Goal: Task Accomplishment & Management: Complete application form

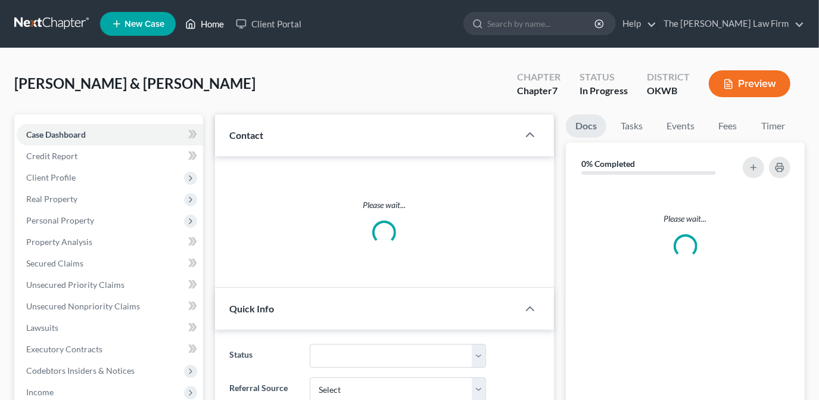
click at [204, 32] on link "Home" at bounding box center [204, 23] width 51 height 21
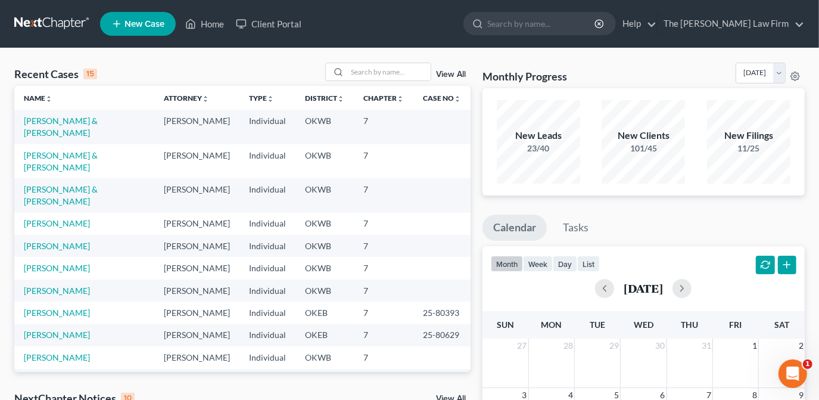
click at [132, 29] on link "New Case" at bounding box center [138, 24] width 76 height 24
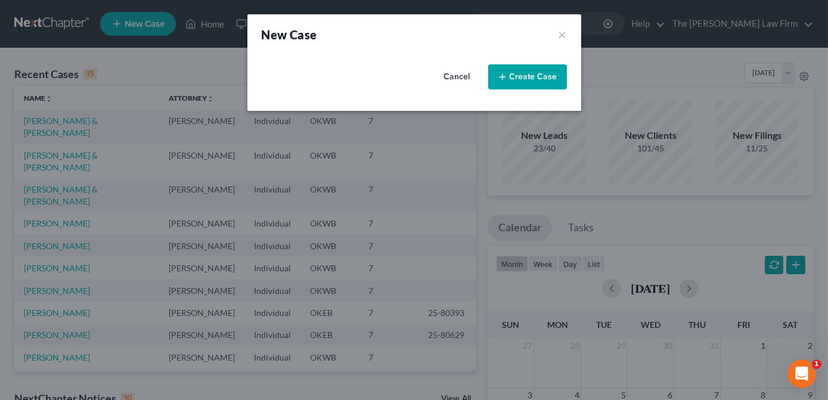
select select "65"
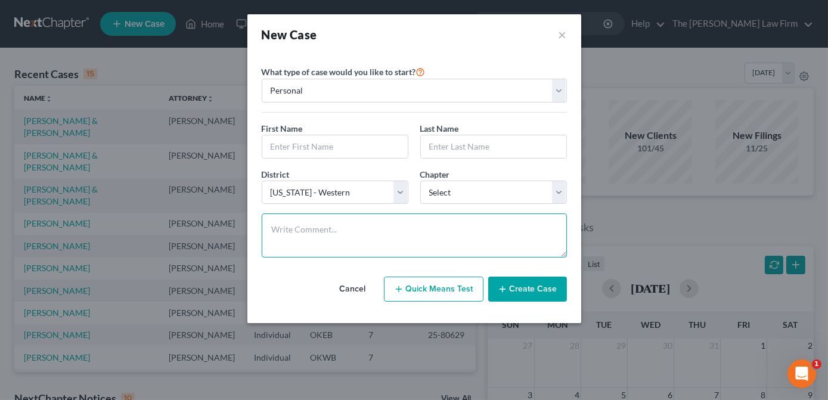
click at [425, 245] on textarea at bounding box center [414, 235] width 305 height 44
drag, startPoint x: 375, startPoint y: 231, endPoint x: 259, endPoint y: 229, distance: 116.2
click at [259, 229] on div "[EMAIL_ADDRESS][DOMAIN_NAME]" at bounding box center [414, 235] width 317 height 44
type textarea "[EMAIL_ADDRESS][DOMAIN_NAME]"
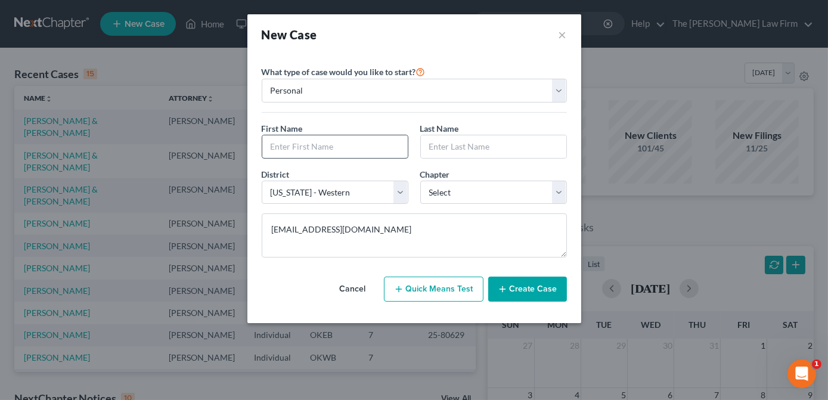
click at [363, 149] on input "text" at bounding box center [334, 146] width 145 height 23
type input "[PERSON_NAME]"
click at [465, 206] on div "District * Select [US_STATE] - [GEOGRAPHIC_DATA] [US_STATE] - [GEOGRAPHIC_DATA]…" at bounding box center [414, 191] width 317 height 46
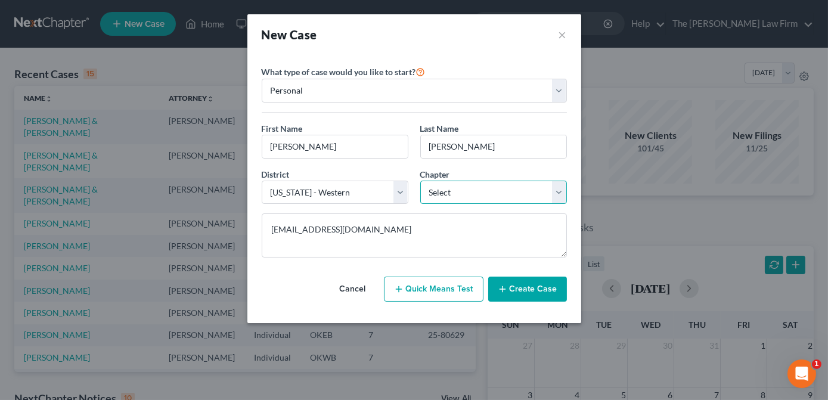
drag, startPoint x: 465, startPoint y: 194, endPoint x: 459, endPoint y: 203, distance: 10.3
click at [465, 194] on select "Select 7 11 12 13" at bounding box center [493, 193] width 147 height 24
select select "0"
click at [420, 181] on select "Select 7 11 12 13" at bounding box center [493, 193] width 147 height 24
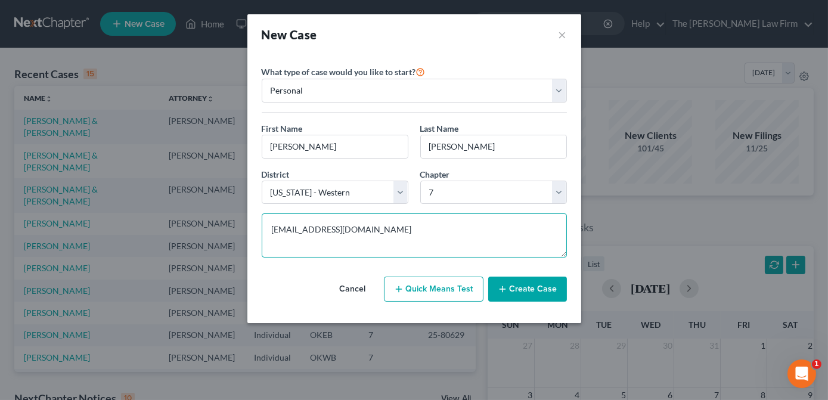
drag, startPoint x: 383, startPoint y: 235, endPoint x: 232, endPoint y: 245, distance: 151.1
click at [232, 245] on div "New Case × Please select case type * Bankruptcy Bankruptcy What type of case wo…" at bounding box center [414, 200] width 828 height 400
type textarea "Going to court [DATE], sent answer to civil suit and scheduled #1 phone to star…"
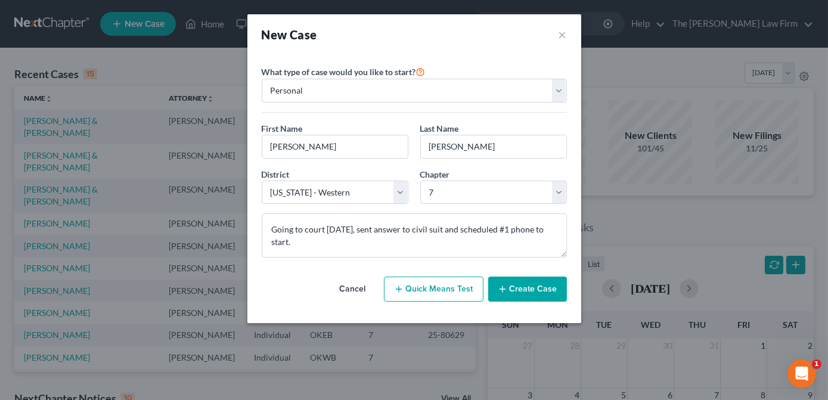
click at [560, 281] on button "Create Case" at bounding box center [527, 288] width 79 height 25
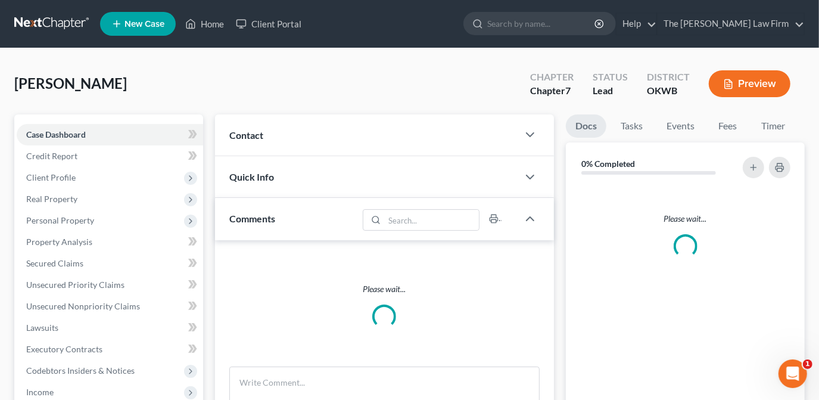
click at [470, 135] on div "Contact" at bounding box center [366, 134] width 303 height 41
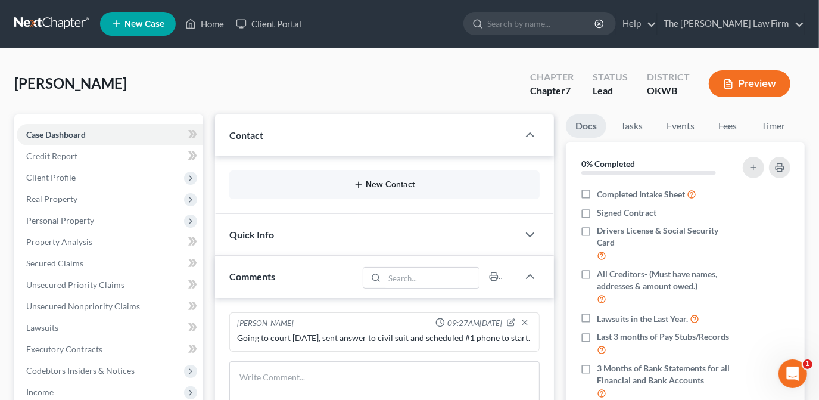
click at [429, 183] on button "New Contact" at bounding box center [384, 185] width 291 height 10
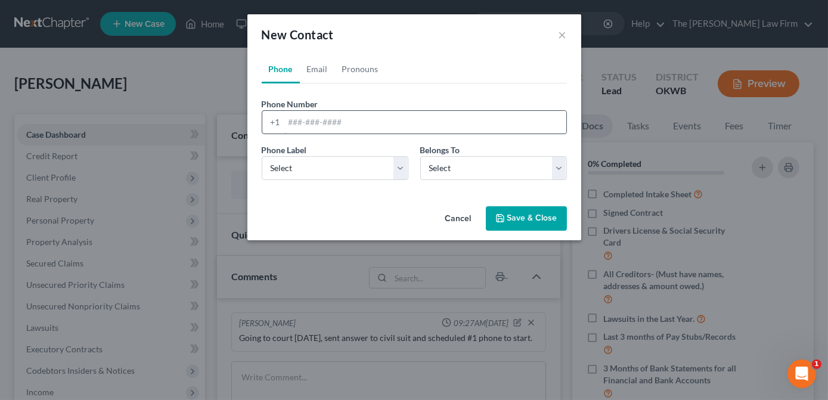
click at [365, 119] on input "tel" at bounding box center [425, 122] width 282 height 23
type input "5723639511"
drag, startPoint x: 364, startPoint y: 157, endPoint x: 365, endPoint y: 167, distance: 9.6
click at [365, 158] on select "Select Mobile Home Work Other" at bounding box center [335, 168] width 147 height 24
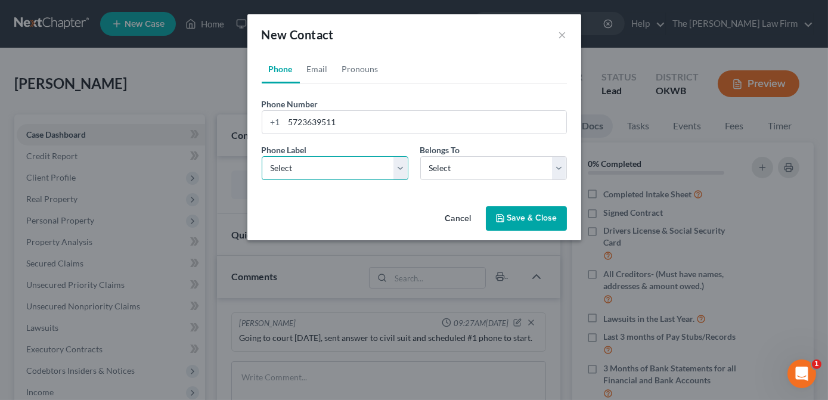
select select "0"
click at [262, 156] on select "Select Mobile Home Work Other" at bounding box center [335, 168] width 147 height 24
drag, startPoint x: 457, startPoint y: 167, endPoint x: 458, endPoint y: 178, distance: 10.7
click at [458, 167] on select "Select Client Other" at bounding box center [493, 168] width 147 height 24
select select "0"
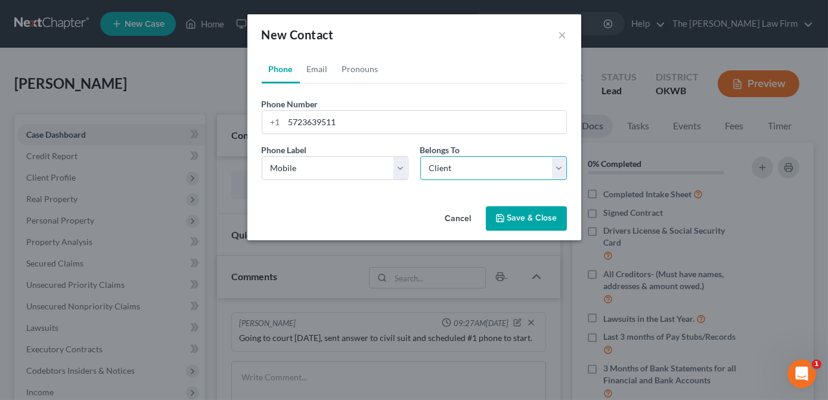
click at [420, 156] on select "Select Client Other" at bounding box center [493, 168] width 147 height 24
select select "0"
click at [411, 93] on div "Phone Number * [PHONE_NUMBER] Ext. Phone Label * Select Mobile Home Work Other …" at bounding box center [414, 136] width 305 height 106
drag, startPoint x: 305, startPoint y: 71, endPoint x: 312, endPoint y: 89, distance: 19.0
click at [306, 71] on link "Email" at bounding box center [317, 69] width 35 height 29
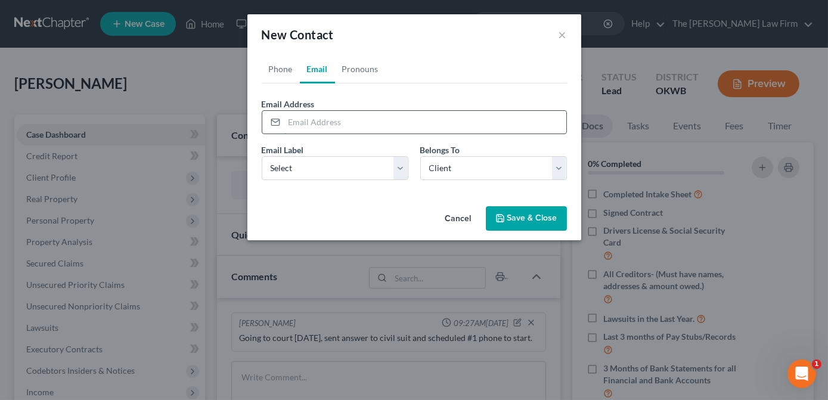
click at [318, 118] on input "email" at bounding box center [425, 122] width 282 height 23
drag, startPoint x: 348, startPoint y: 117, endPoint x: 363, endPoint y: 113, distance: 15.5
type input "[EMAIL_ADDRESS][DOMAIN_NAME]"
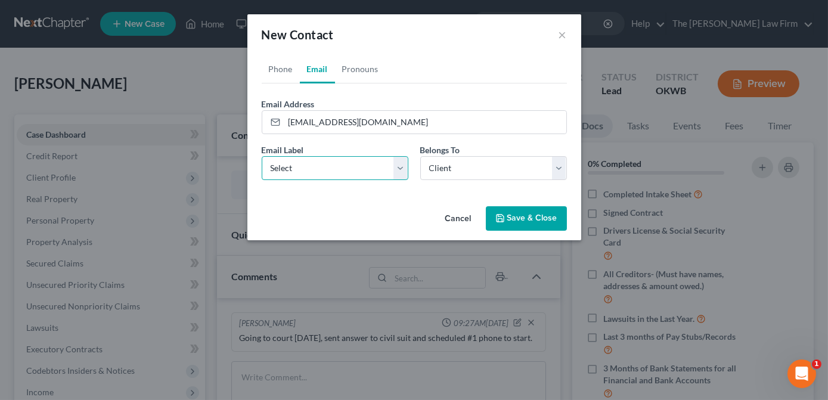
click at [365, 166] on select "Select Home Work Other" at bounding box center [335, 168] width 147 height 24
select select "0"
click at [262, 156] on select "Select Home Work Other" at bounding box center [335, 168] width 147 height 24
drag, startPoint x: 452, startPoint y: 165, endPoint x: 448, endPoint y: 180, distance: 15.3
click at [452, 165] on select "Select Client Other" at bounding box center [493, 168] width 147 height 24
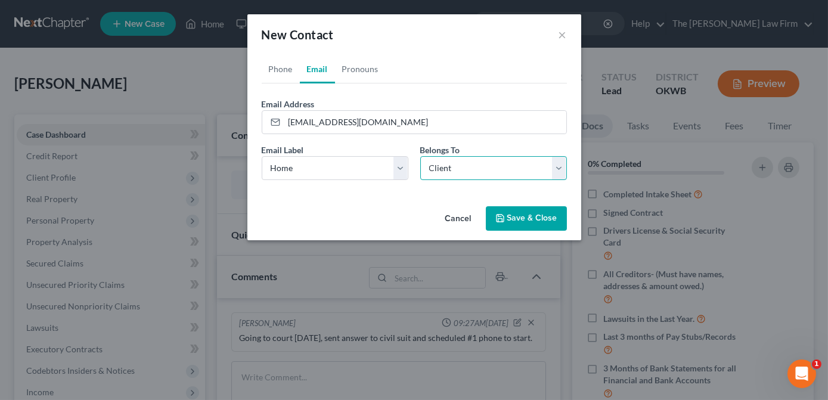
click at [420, 156] on select "Select Client Other" at bounding box center [493, 168] width 147 height 24
click at [439, 105] on div "Email Address [EMAIL_ADDRESS][DOMAIN_NAME]" at bounding box center [414, 116] width 305 height 36
click at [500, 219] on polyline "button" at bounding box center [500, 220] width 4 height 3
